Goal: Transaction & Acquisition: Purchase product/service

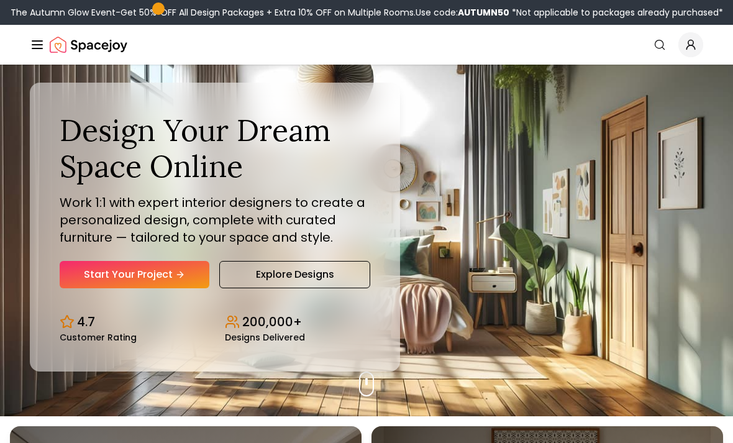
scroll to position [28, 0]
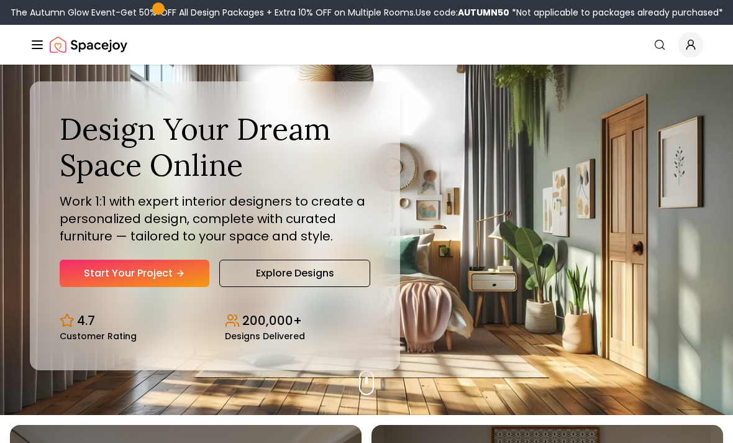
click at [168, 287] on link "Start Your Project" at bounding box center [135, 272] width 150 height 27
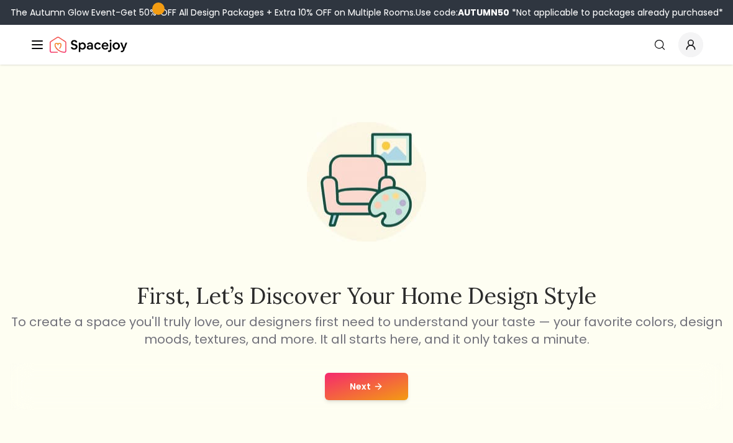
click at [375, 390] on icon at bounding box center [378, 386] width 10 height 10
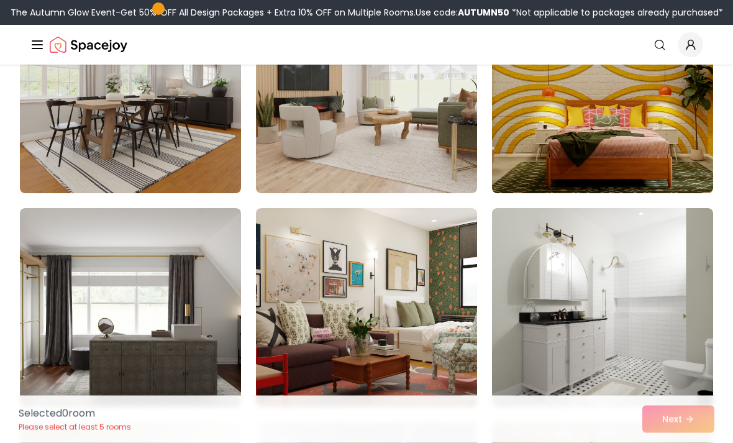
scroll to position [3378, 0]
click at [655, 41] on icon "Global" at bounding box center [659, 44] width 12 height 12
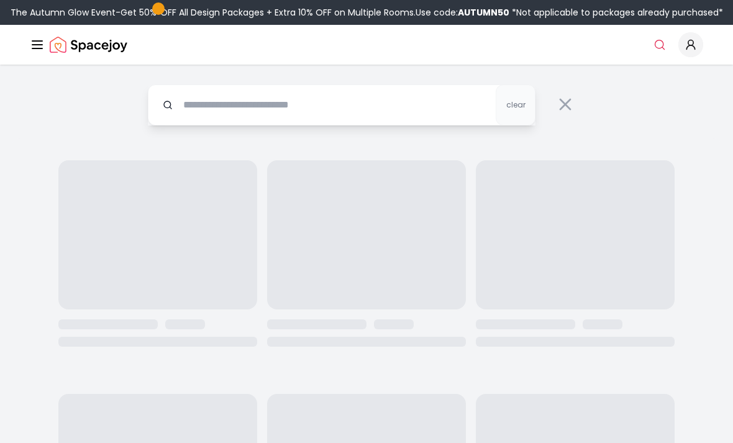
click at [655, 41] on icon "Global" at bounding box center [659, 44] width 12 height 12
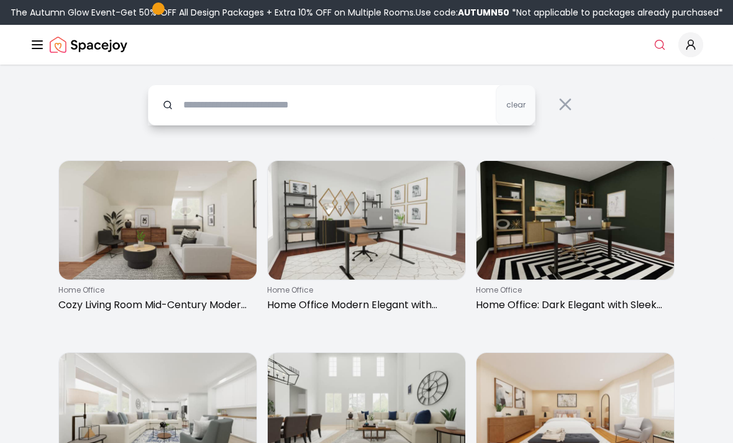
click at [407, 105] on input "text" at bounding box center [341, 104] width 387 height 41
type input "******"
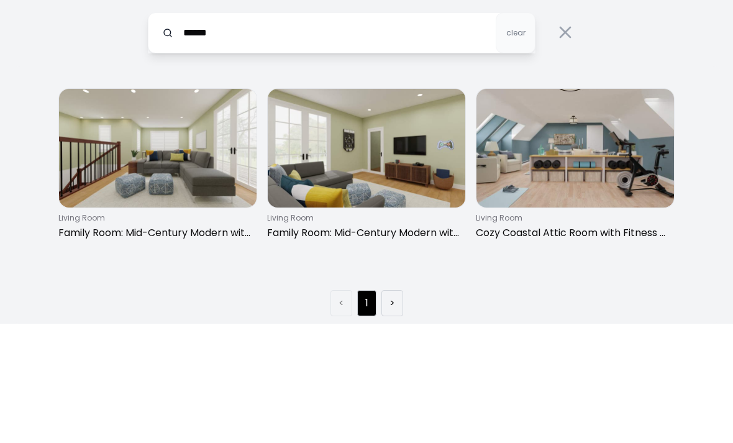
scroll to position [72, 0]
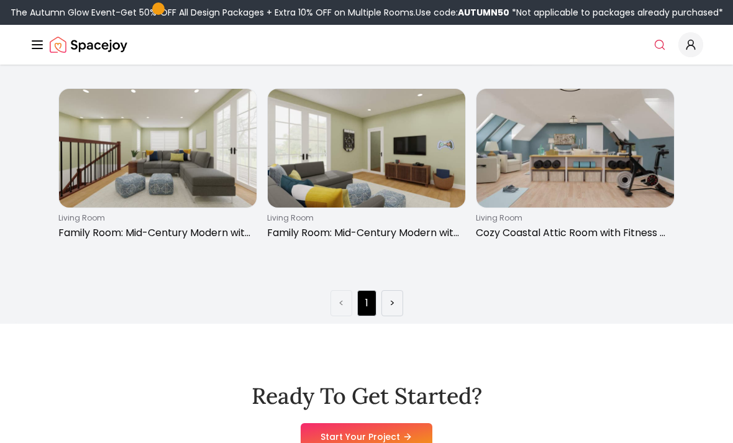
click at [394, 305] on link ">" at bounding box center [392, 302] width 6 height 15
click at [389, 302] on link ">" at bounding box center [392, 302] width 6 height 15
click at [338, 299] on link "<" at bounding box center [341, 302] width 6 height 15
click at [407, 146] on img at bounding box center [366, 148] width 197 height 119
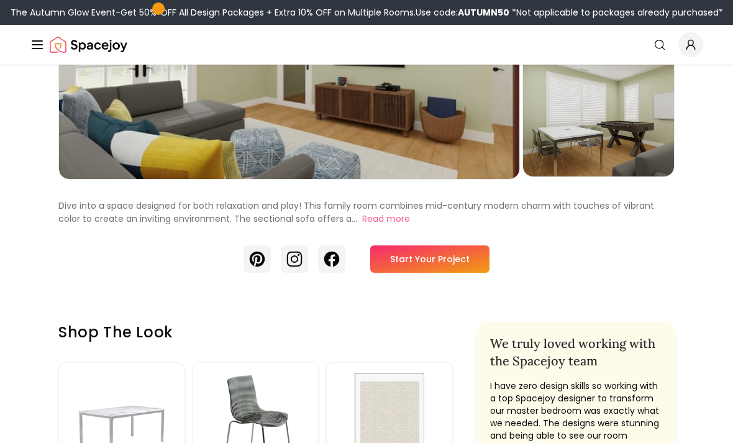
scroll to position [202, 0]
click at [435, 263] on link "Start Your Project" at bounding box center [429, 258] width 119 height 27
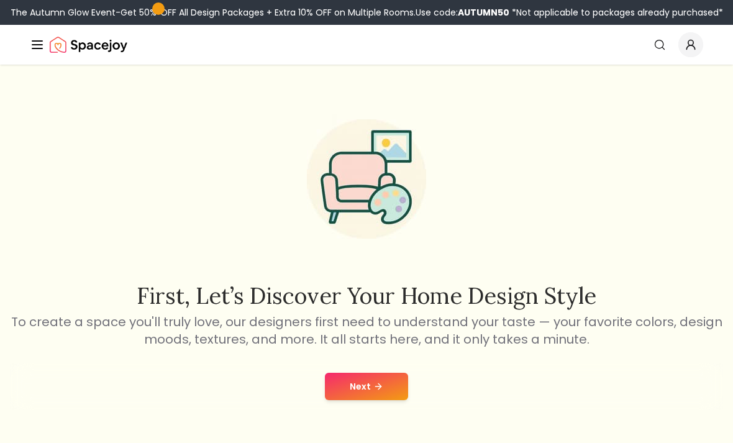
click at [372, 400] on button "Next" at bounding box center [366, 385] width 83 height 27
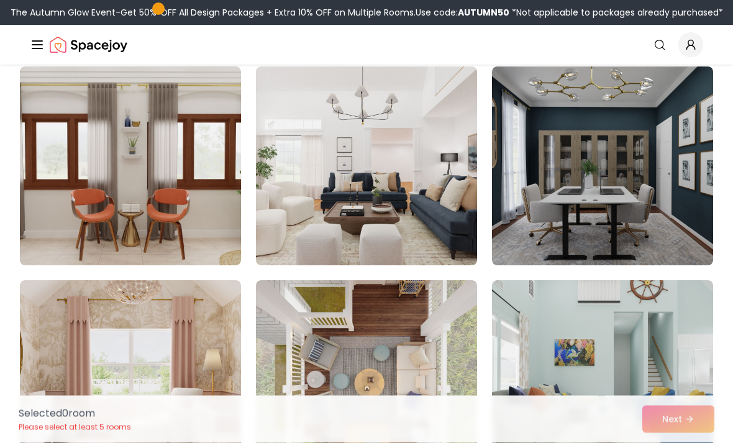
scroll to position [316, 0]
click at [395, 136] on img at bounding box center [366, 165] width 221 height 199
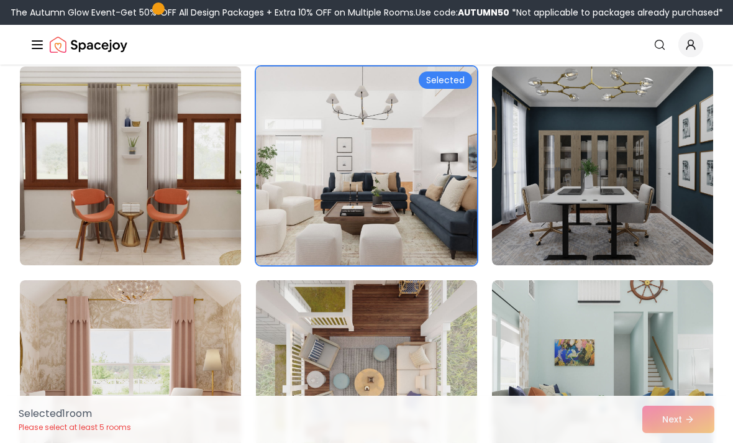
click at [671, 442] on div "Selected 1 room Please select at least 5 rooms Next" at bounding box center [366, 418] width 715 height 47
click at [669, 442] on div "Selected 1 room Please select at least 5 rooms Next" at bounding box center [366, 418] width 715 height 47
click at [672, 442] on div "Selected 1 room Please select at least 5 rooms Next" at bounding box center [366, 418] width 715 height 47
click at [671, 442] on div "Selected 1 room Please select at least 5 rooms Next" at bounding box center [366, 418] width 715 height 47
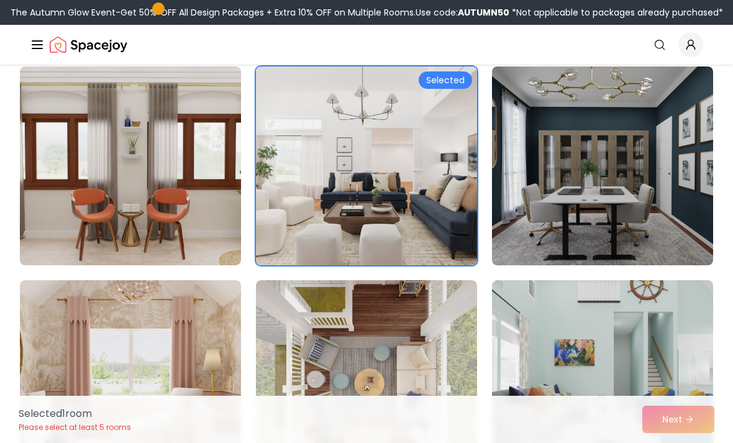
click at [661, 442] on div "Selected 1 room Please select at least 5 rooms Next" at bounding box center [366, 418] width 715 height 47
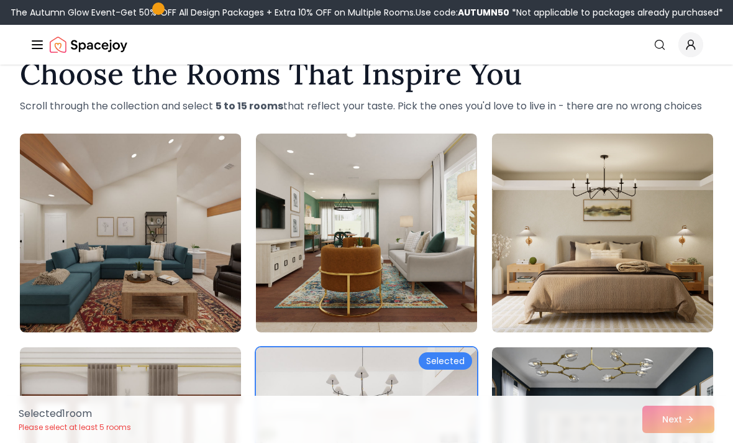
click at [421, 185] on img at bounding box center [366, 232] width 221 height 199
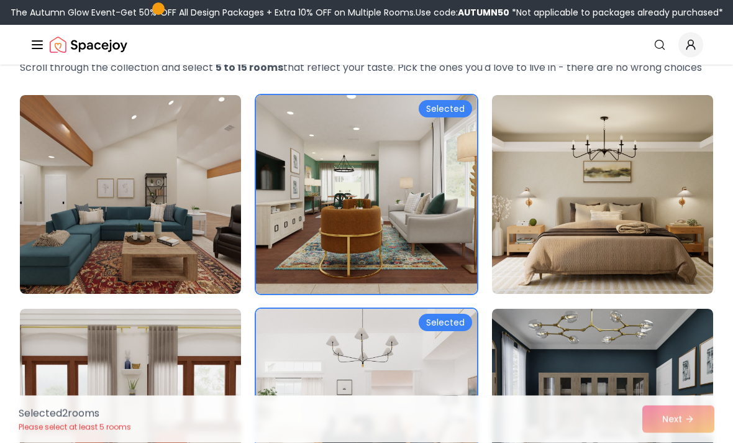
scroll to position [74, 0]
click at [618, 167] on img at bounding box center [602, 194] width 221 height 199
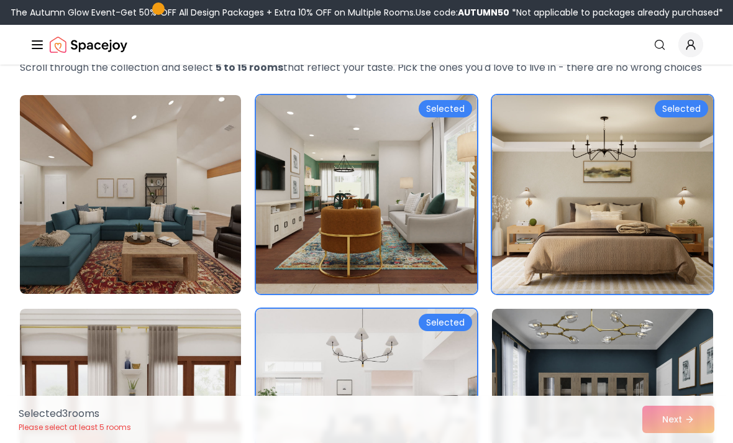
click at [77, 225] on img at bounding box center [130, 194] width 221 height 199
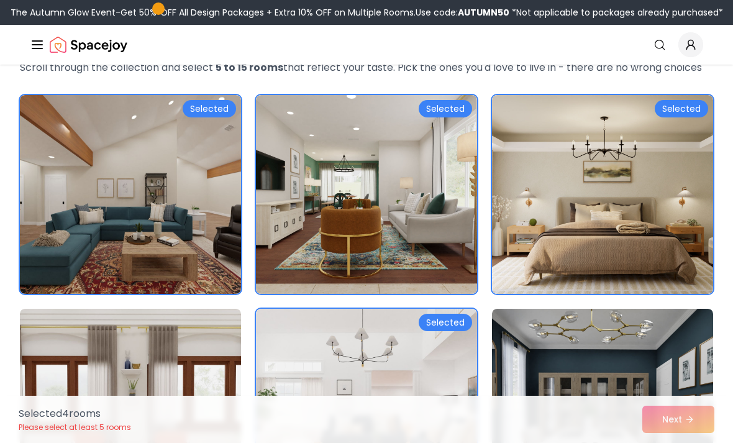
click at [674, 442] on div "Selected 4 room s Please select at least 5 rooms Next" at bounding box center [366, 418] width 715 height 47
click at [675, 442] on div "Selected 4 room s Please select at least 5 rooms Next" at bounding box center [366, 418] width 715 height 47
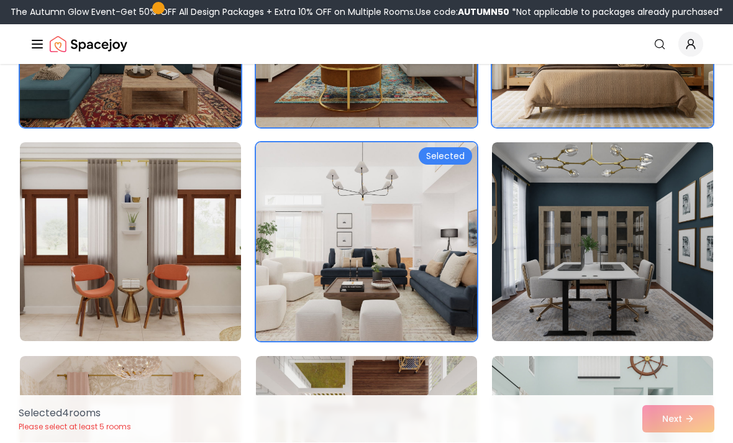
scroll to position [240, 0]
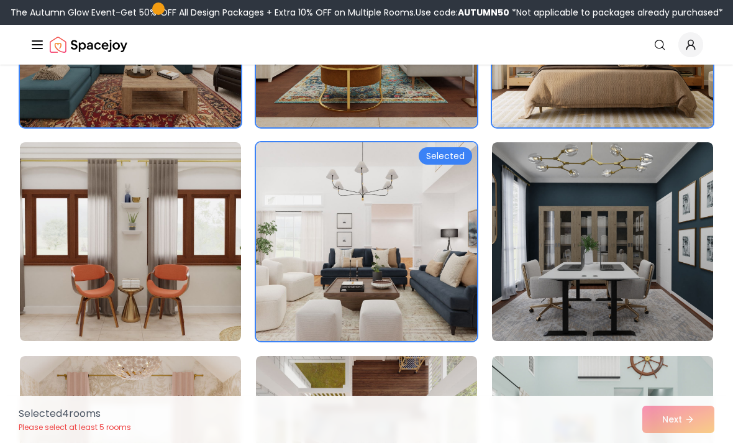
click at [580, 194] on img at bounding box center [602, 241] width 221 height 199
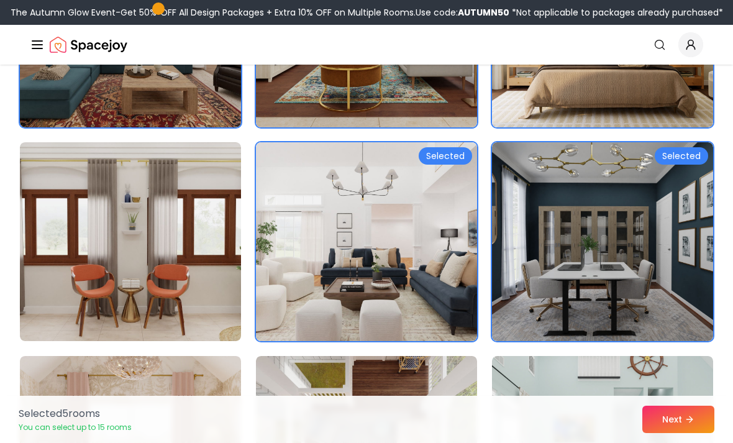
click at [685, 433] on button "Next" at bounding box center [678, 418] width 72 height 27
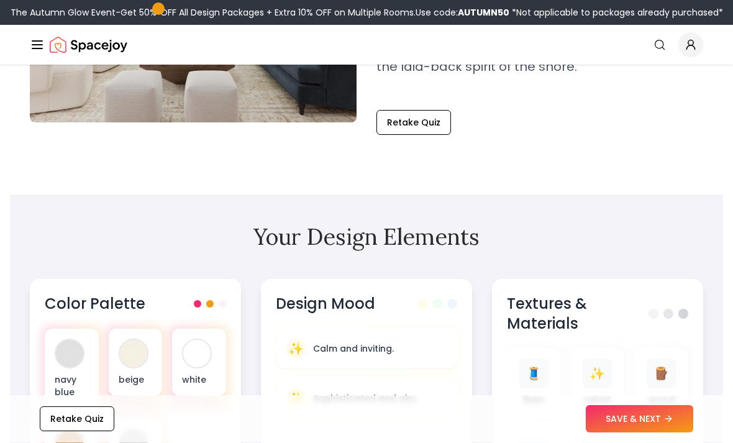
scroll to position [258, 0]
click at [626, 433] on button "SAVE & NEXT" at bounding box center [638, 418] width 107 height 27
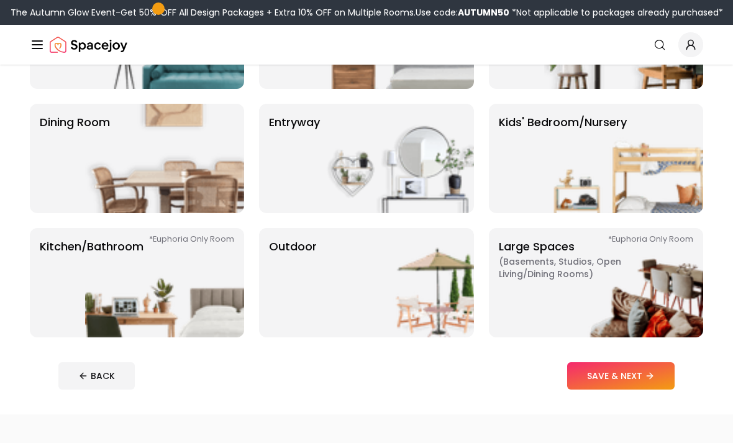
scroll to position [191, 0]
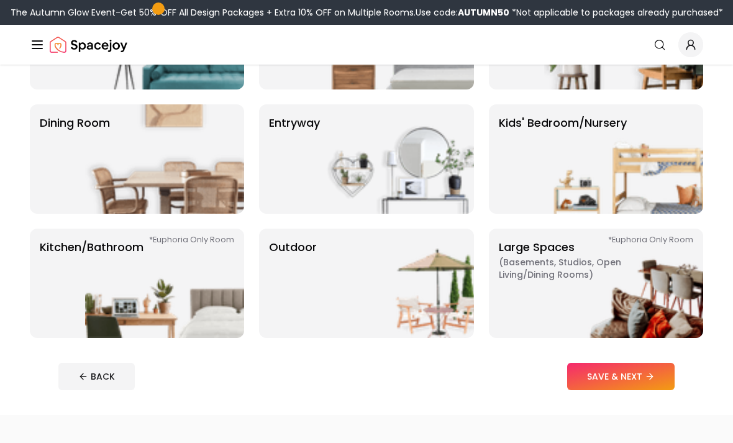
click at [605, 275] on img at bounding box center [623, 282] width 159 height 109
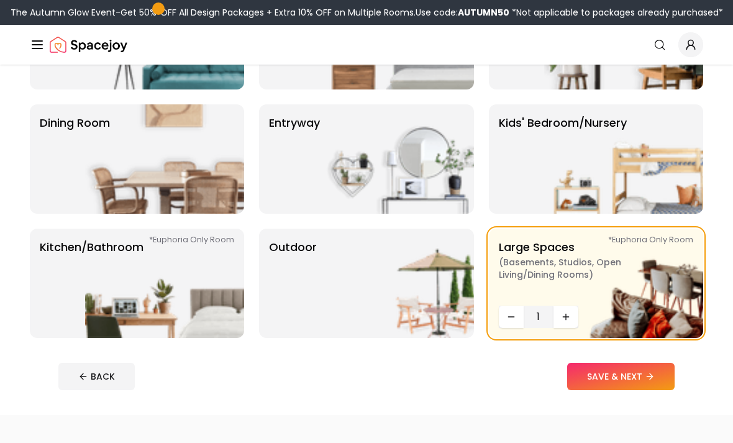
click at [622, 375] on button "SAVE & NEXT" at bounding box center [620, 376] width 107 height 27
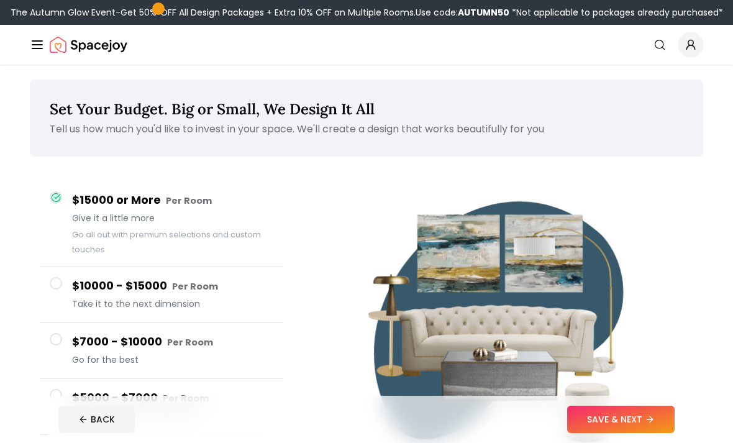
click at [608, 433] on button "SAVE & NEXT" at bounding box center [620, 418] width 107 height 27
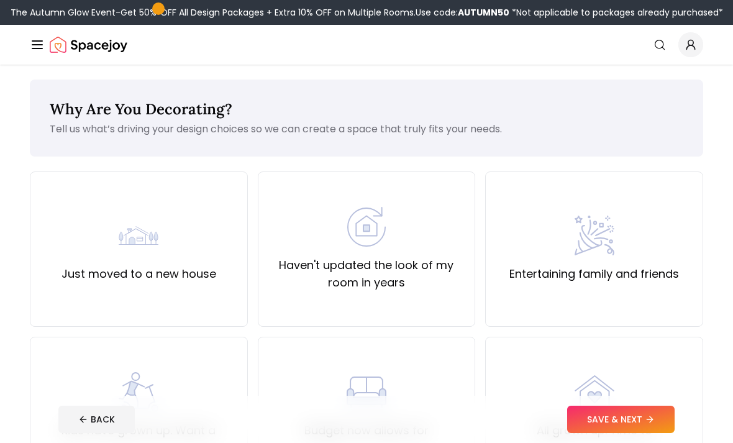
click at [599, 433] on button "SAVE & NEXT" at bounding box center [620, 418] width 107 height 27
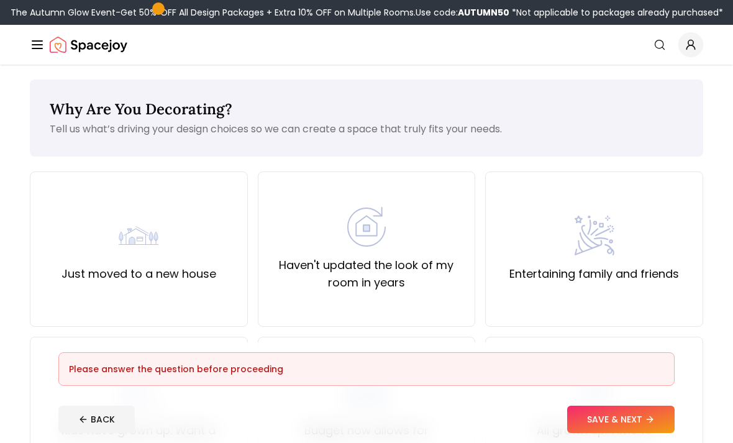
click at [53, 274] on div "Just moved to a new house" at bounding box center [139, 248] width 218 height 155
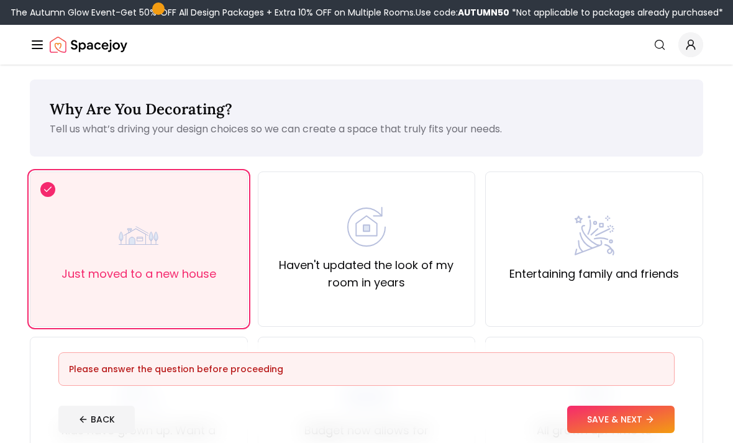
click at [603, 433] on button "SAVE & NEXT" at bounding box center [620, 418] width 107 height 27
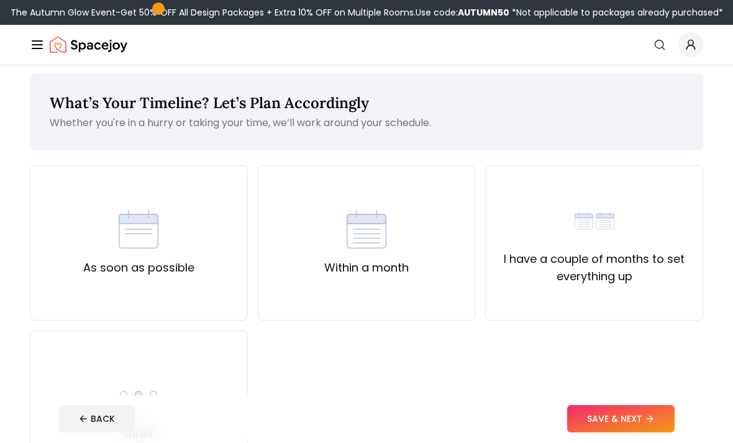
scroll to position [6, 0]
click at [584, 217] on img at bounding box center [594, 221] width 40 height 40
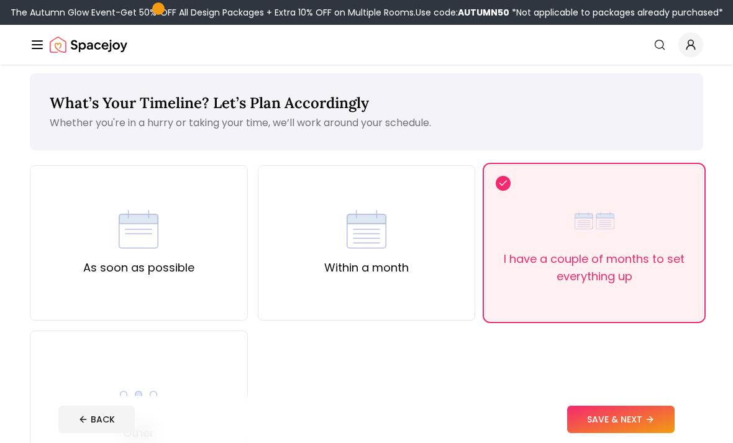
click at [607, 433] on button "SAVE & NEXT" at bounding box center [620, 418] width 107 height 27
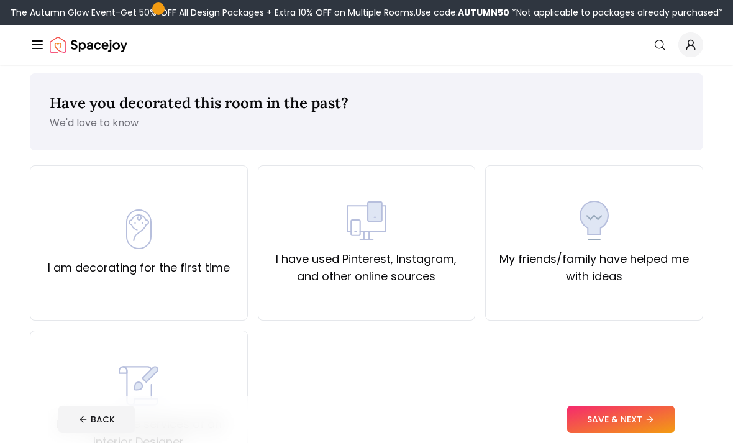
click at [414, 175] on div "I have used Pinterest, Instagram, and other online sources" at bounding box center [367, 242] width 218 height 155
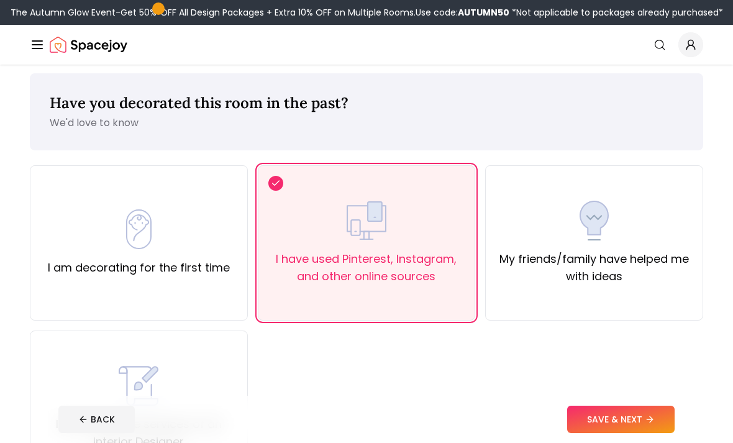
click at [587, 220] on img at bounding box center [594, 221] width 40 height 40
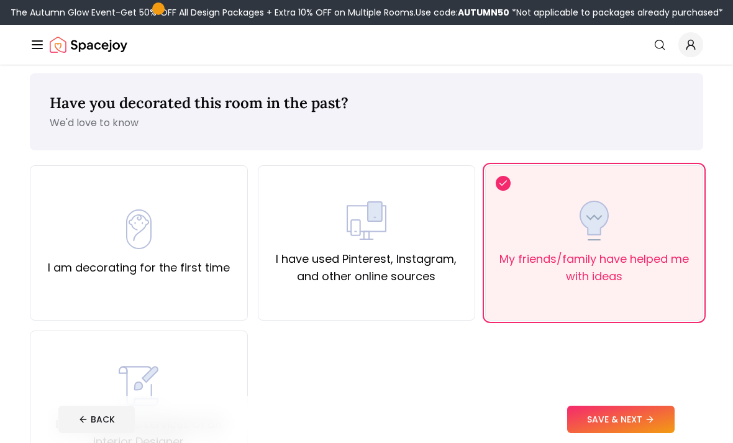
click at [617, 433] on button "SAVE & NEXT" at bounding box center [620, 418] width 107 height 27
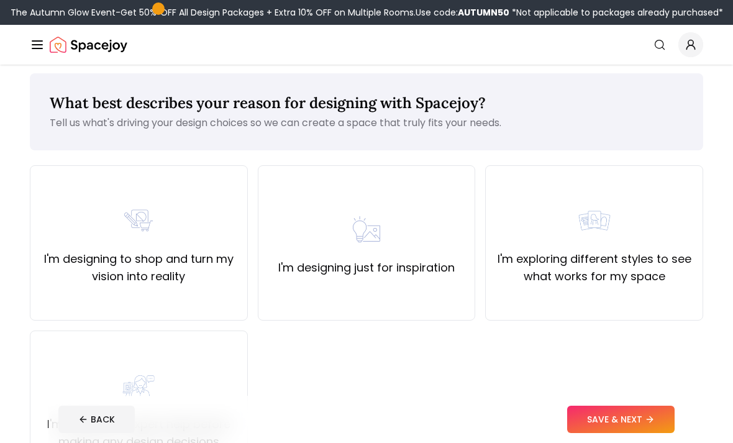
scroll to position [5, 0]
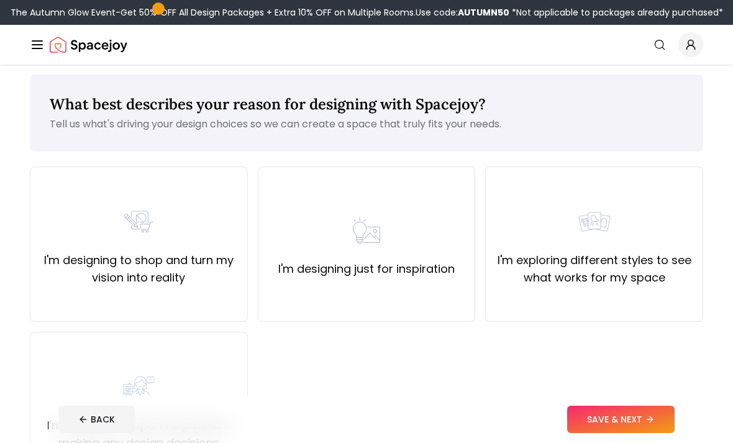
click at [602, 433] on button "SAVE & NEXT" at bounding box center [620, 418] width 107 height 27
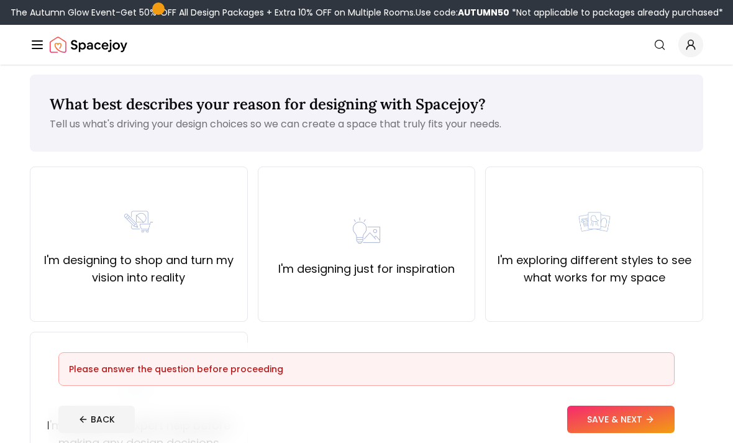
click at [425, 223] on div "I'm designing just for inspiration" at bounding box center [366, 243] width 176 height 67
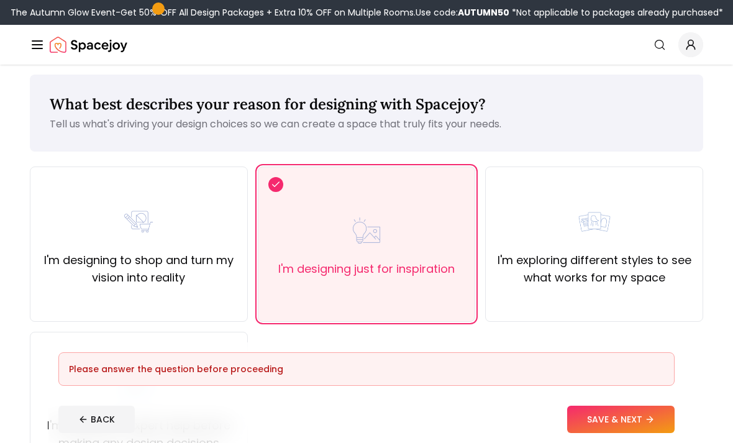
click at [611, 433] on button "SAVE & NEXT" at bounding box center [620, 418] width 107 height 27
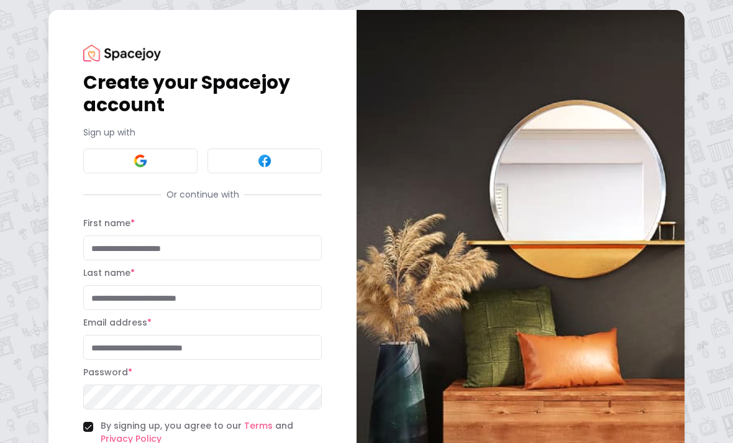
click at [94, 163] on button at bounding box center [140, 160] width 114 height 25
